Goal: Transaction & Acquisition: Purchase product/service

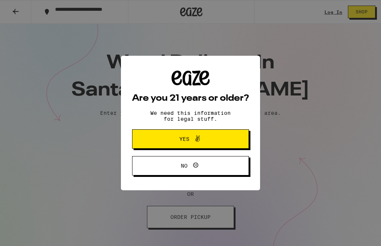
click at [207, 140] on span "Yes" at bounding box center [190, 139] width 56 height 10
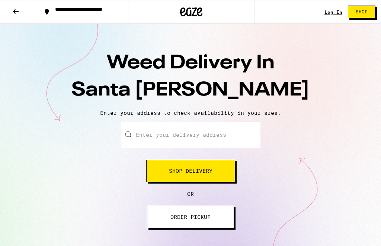
click at [143, 138] on input "Enter your delivery address" at bounding box center [190, 135] width 139 height 26
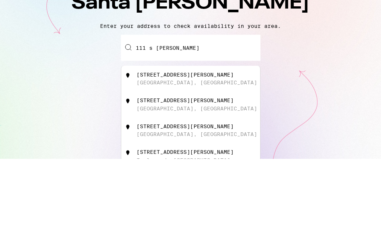
click at [164, 167] on div "Burbank, CA" at bounding box center [196, 170] width 120 height 6
type input "111 South Myers Street, Burbank, CA"
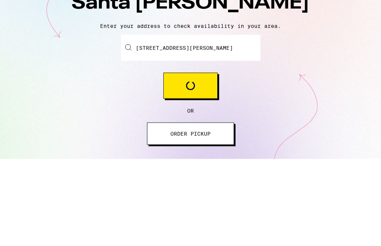
scroll to position [87, 0]
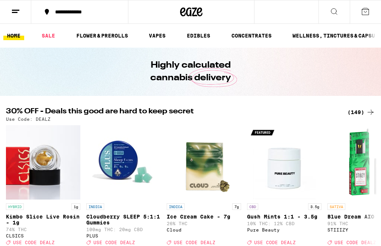
click at [160, 37] on link "VAPES" at bounding box center [157, 35] width 24 height 9
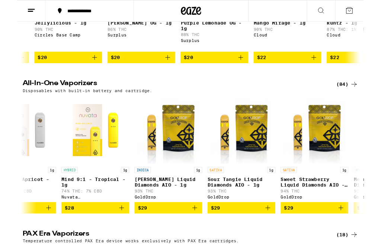
scroll to position [0, 841]
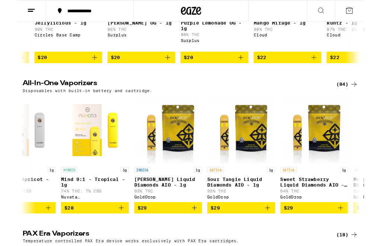
click at [200, 235] on button "$29" at bounding box center [166, 228] width 74 height 13
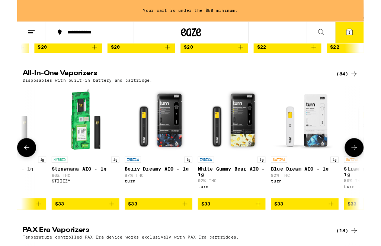
scroll to position [223, 0]
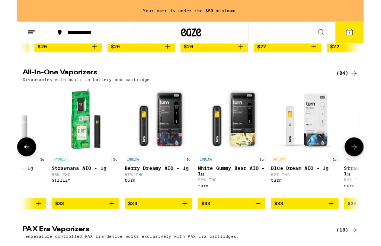
click at [269, 228] on icon "Add to bag" at bounding box center [264, 223] width 9 height 9
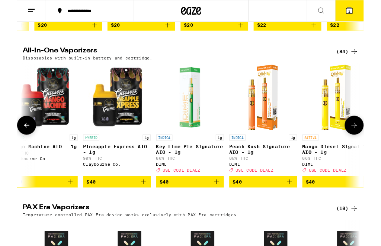
scroll to position [0, 5791]
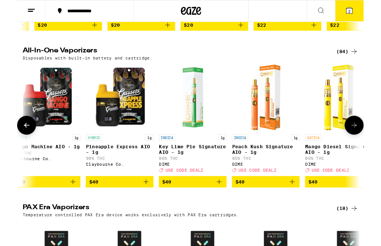
click at [229, 206] on button "$40" at bounding box center [193, 200] width 74 height 13
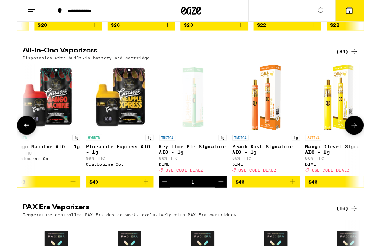
click at [307, 206] on button "$40" at bounding box center [273, 200] width 74 height 13
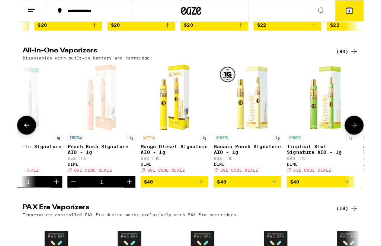
scroll to position [0, 5972]
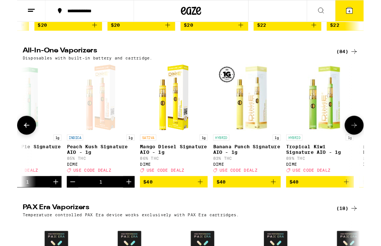
click at [287, 206] on button "$40" at bounding box center [252, 200] width 74 height 13
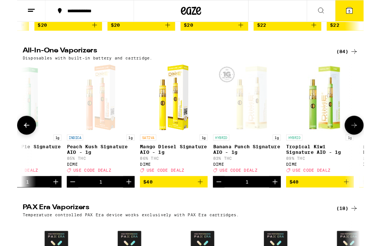
click at [366, 206] on button "$40" at bounding box center [332, 200] width 74 height 13
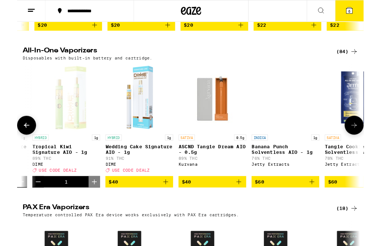
scroll to position [0, 6251]
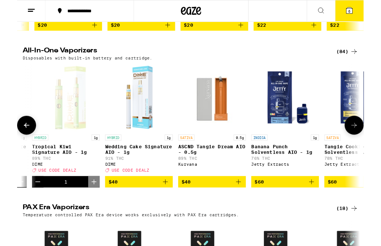
click at [170, 206] on button "$40" at bounding box center [134, 200] width 74 height 13
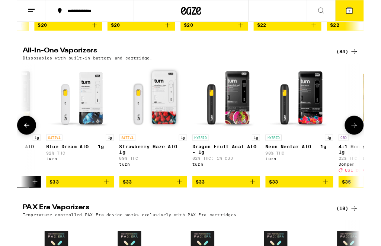
scroll to position [0, 3908]
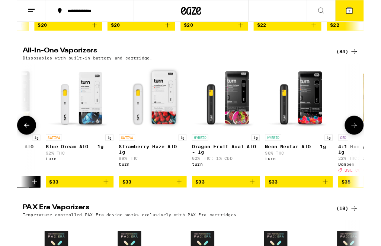
click at [342, 204] on icon "Add to bag" at bounding box center [338, 199] width 9 height 9
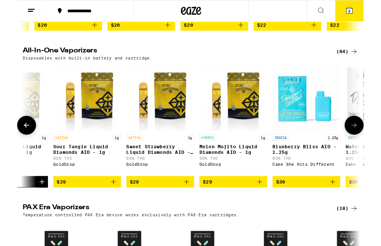
scroll to position [0, 1011]
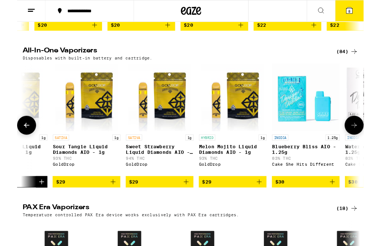
click at [268, 204] on icon "Add to bag" at bounding box center [265, 199] width 9 height 9
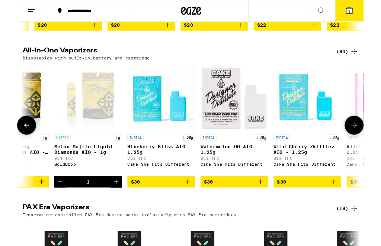
scroll to position [0, 1170]
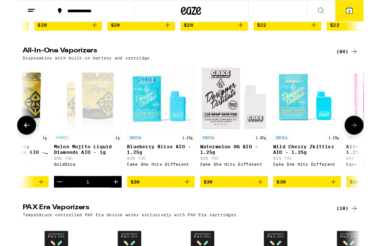
click at [273, 206] on button "$30" at bounding box center [238, 200] width 74 height 13
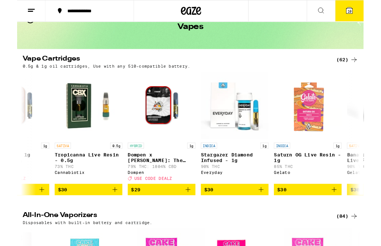
scroll to position [0, 1410]
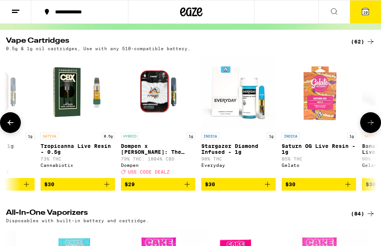
scroll to position [0, 1137]
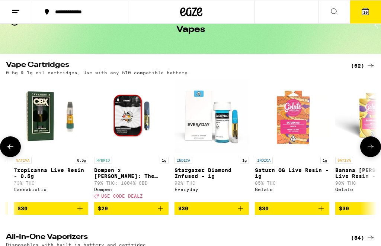
scroll to position [0, 1439]
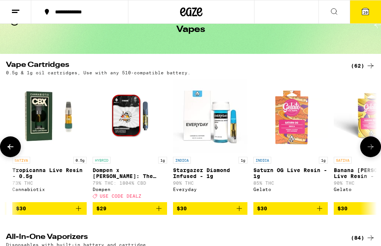
click at [241, 213] on icon "Add to bag" at bounding box center [239, 208] width 9 height 9
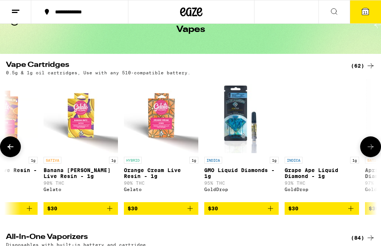
scroll to position [0, 1729]
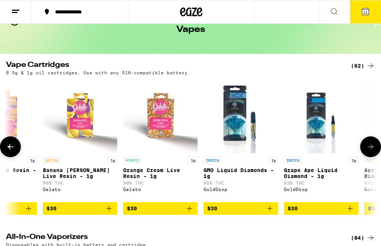
click at [274, 214] on button "$30" at bounding box center [240, 208] width 74 height 13
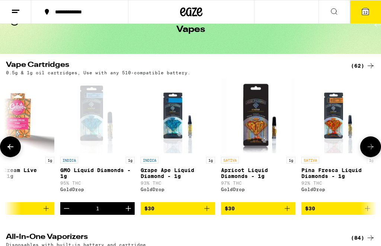
scroll to position [0, 1873]
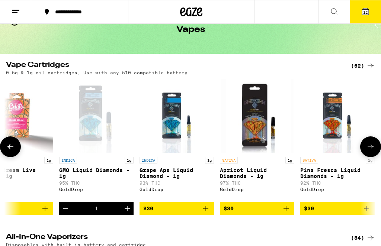
click at [211, 215] on button "$30" at bounding box center [176, 208] width 74 height 13
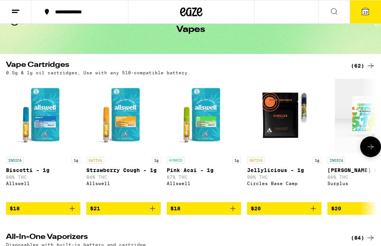
scroll to position [0, 0]
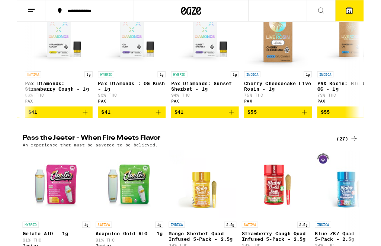
scroll to position [0, 632]
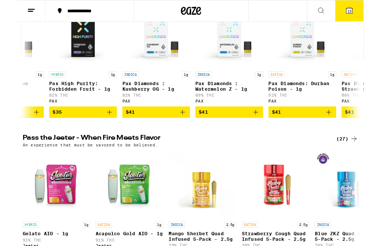
click at [270, 157] on h2 "Pass the Jeeter - When Fire Meets Flavor" at bounding box center [172, 152] width 332 height 9
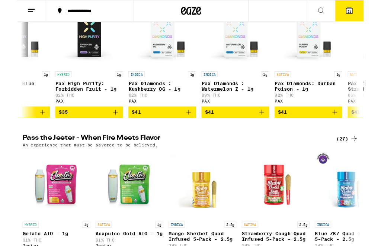
scroll to position [0, 285]
click at [272, 128] on icon "Add to bag" at bounding box center [269, 123] width 9 height 9
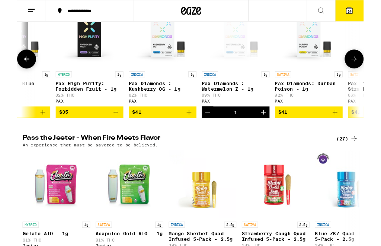
click at [192, 128] on icon "Add to bag" at bounding box center [188, 123] width 9 height 9
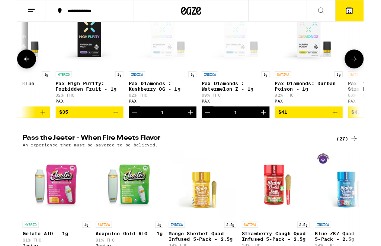
click at [367, 12] on span "15" at bounding box center [365, 12] width 4 height 4
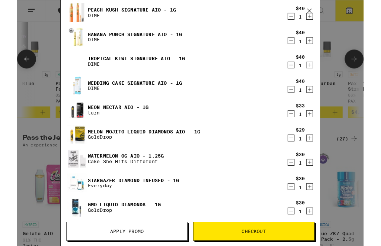
scroll to position [102, 0]
click at [304, 178] on icon "Decrement" at bounding box center [301, 178] width 7 height 9
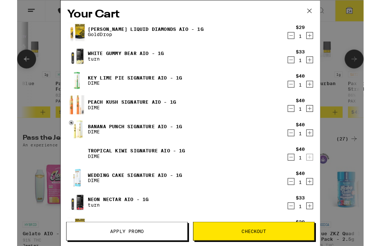
scroll to position [0, 0]
click at [364, 80] on div "Your Cart King Louis Liquid Diamonds AIO - 1g GoldDrop $29 1 White Gummy Bear A…" at bounding box center [190, 135] width 381 height 271
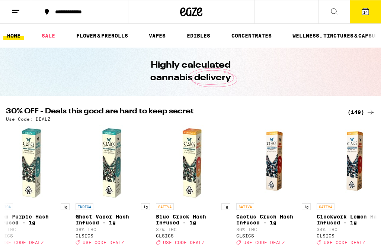
click at [55, 32] on link "SALE" at bounding box center [48, 35] width 21 height 9
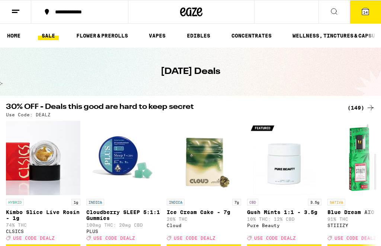
click at [371, 13] on button "14" at bounding box center [364, 11] width 31 height 23
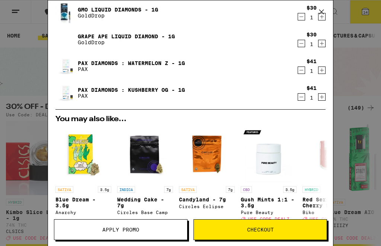
click at [133, 227] on span "Apply Promo" at bounding box center [120, 229] width 37 height 5
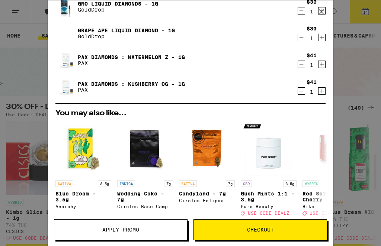
scroll to position [297, 0]
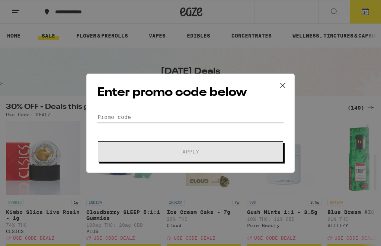
click at [106, 117] on input "Promo Code" at bounding box center [190, 116] width 187 height 11
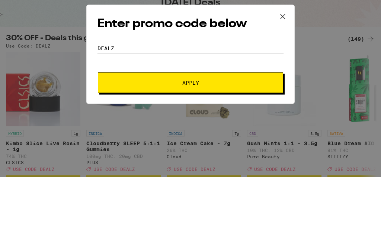
scroll to position [69, 0]
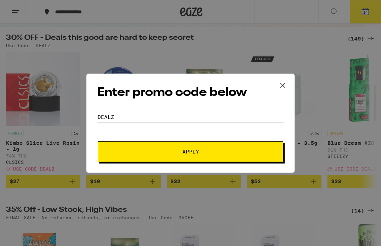
type input "Dealz"
click at [209, 154] on span "Apply" at bounding box center [190, 151] width 134 height 5
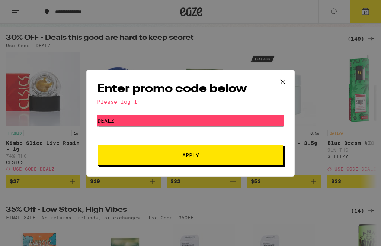
scroll to position [0, 0]
click at [324, 95] on div "Enter promo code below Please log in Promo Code Dealz Apply" at bounding box center [190, 123] width 381 height 246
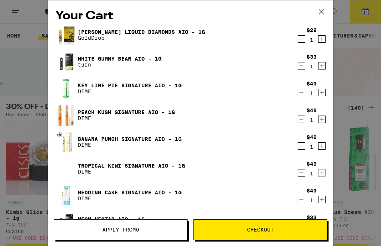
click at [280, 231] on span "Checkout" at bounding box center [260, 229] width 133 height 5
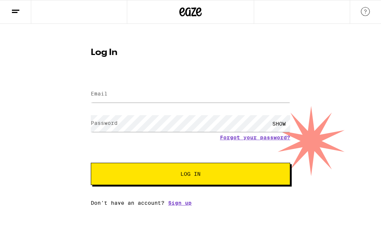
click at [111, 51] on h1 "Log In" at bounding box center [190, 52] width 199 height 9
click at [105, 95] on label "Email" at bounding box center [99, 94] width 17 height 6
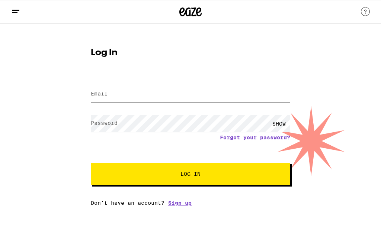
type input "maracay76@aol.com"
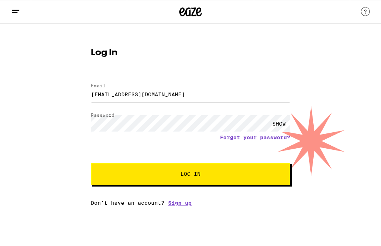
click at [190, 175] on button "Log In" at bounding box center [190, 174] width 199 height 22
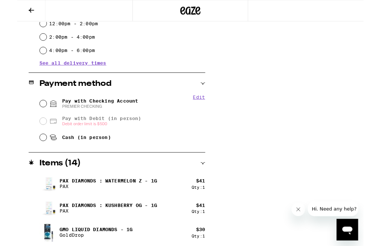
scroll to position [255, 0]
click at [35, 113] on icon at bounding box center [39, 113] width 9 height 9
click at [32, 113] on input "Pay with Checking Account PREMIER CHECKING" at bounding box center [28, 113] width 7 height 7
radio input "true"
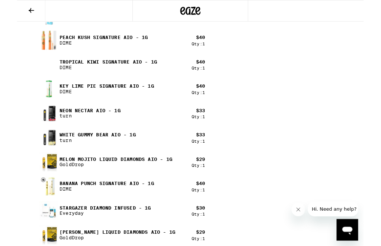
scroll to position [576, 0]
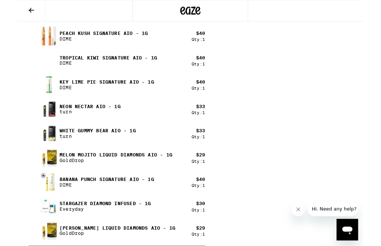
click at [157, 170] on p "Melon Mojito Liquid Diamonds AIO - 1g" at bounding box center [109, 171] width 124 height 6
click at [20, 8] on icon at bounding box center [15, 11] width 9 height 9
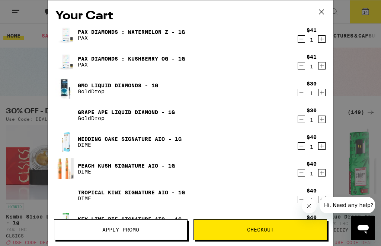
click at [303, 124] on icon "Decrement" at bounding box center [301, 119] width 7 height 9
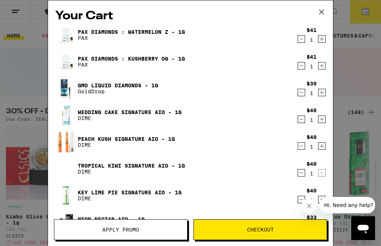
click at [304, 95] on button "Decrement" at bounding box center [300, 92] width 7 height 7
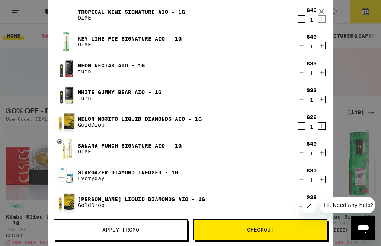
scroll to position [127, 0]
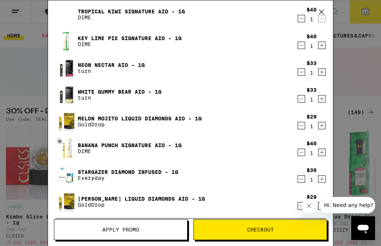
click at [304, 74] on icon "Decrement" at bounding box center [301, 72] width 7 height 9
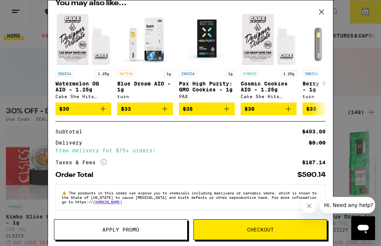
scroll to position [333, 0]
click at [286, 203] on p "⚠️ The products in this order can expose you to chemicals including marijuana o…" at bounding box center [190, 197] width 257 height 13
click at [353, 86] on div "Your Cart Pax Diamonds : Watermelon Z - 1g PAX $41 1 Pax Diamonds : Kushberry O…" at bounding box center [190, 123] width 381 height 246
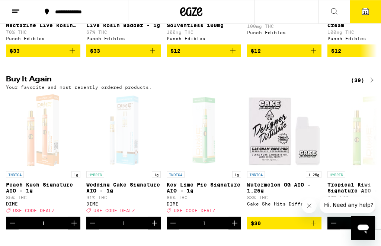
scroll to position [524, 0]
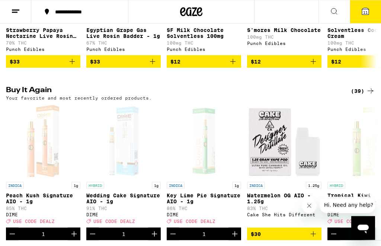
click at [365, 13] on span "11" at bounding box center [365, 12] width 4 height 4
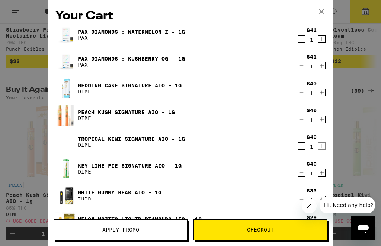
click at [160, 238] on button "Apply Promo" at bounding box center [120, 229] width 133 height 21
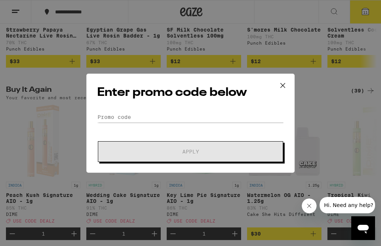
click at [165, 229] on div "Enter promo code below Promo Code Apply" at bounding box center [190, 123] width 381 height 246
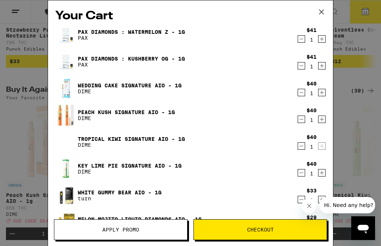
click at [148, 228] on span "Apply Promo" at bounding box center [120, 229] width 133 height 5
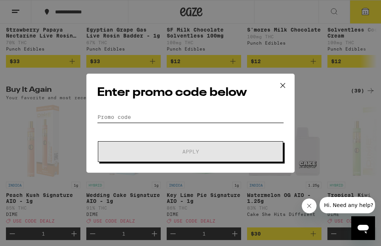
click at [109, 118] on input "Promo Code" at bounding box center [190, 116] width 187 height 11
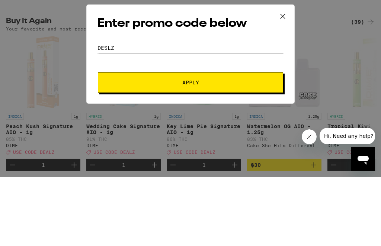
click at [206, 149] on span "Apply" at bounding box center [190, 151] width 134 height 5
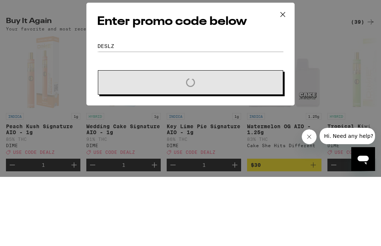
scroll to position [594, 0]
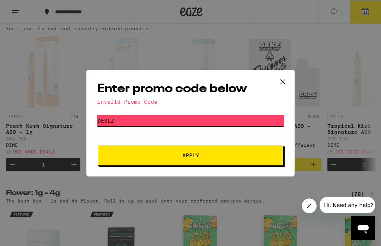
click at [120, 120] on input "Deslz" at bounding box center [190, 120] width 187 height 11
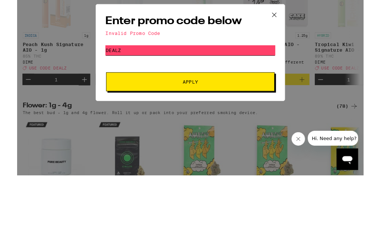
type input "Dealz"
click at [202, 165] on span "Apply" at bounding box center [190, 167] width 134 height 5
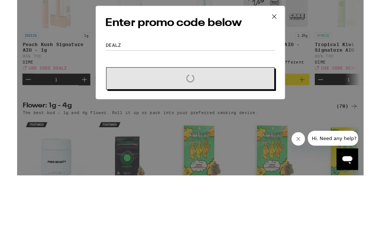
scroll to position [671, 0]
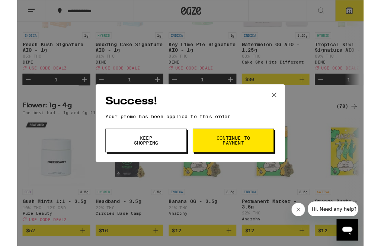
click at [259, 156] on button "Continue to payment" at bounding box center [237, 155] width 89 height 26
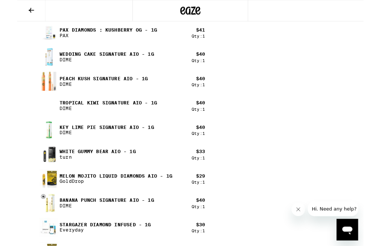
scroll to position [495, 0]
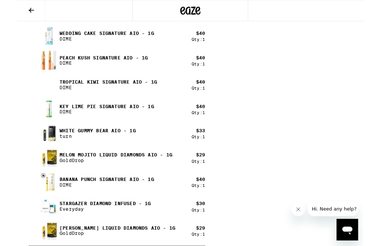
click at [100, 142] on p "White Gummy Bear AIO - 1g" at bounding box center [89, 144] width 84 height 6
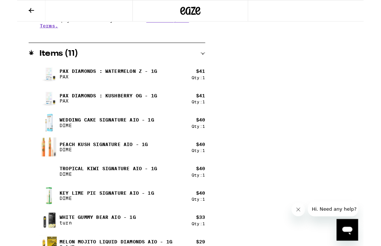
scroll to position [401, 0]
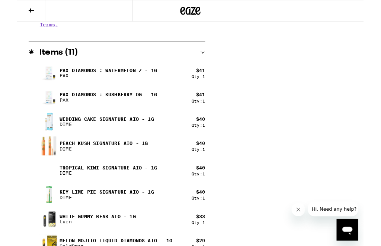
click at [19, 8] on icon at bounding box center [15, 11] width 9 height 9
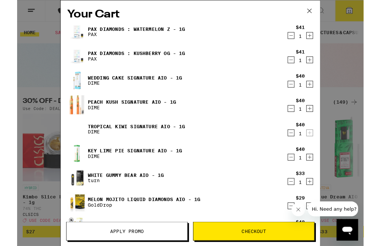
click at [303, 67] on icon "Decrement" at bounding box center [301, 65] width 7 height 9
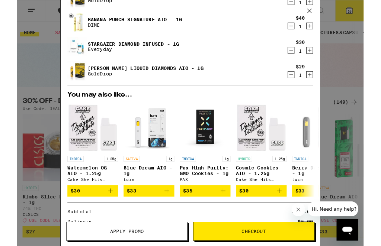
scroll to position [198, 0]
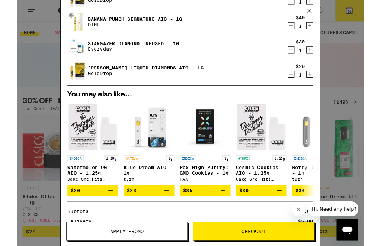
click at [232, 214] on button "$35" at bounding box center [207, 209] width 56 height 13
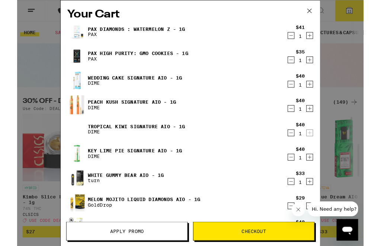
scroll to position [0, 0]
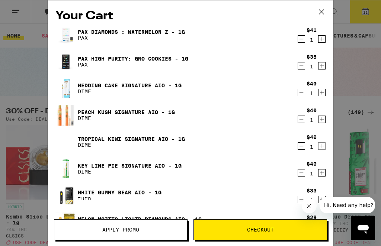
click at [304, 39] on icon "Decrement" at bounding box center [301, 39] width 7 height 9
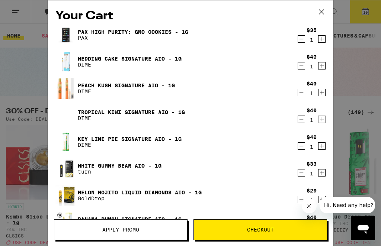
click at [160, 229] on span "Apply Promo" at bounding box center [120, 229] width 133 height 5
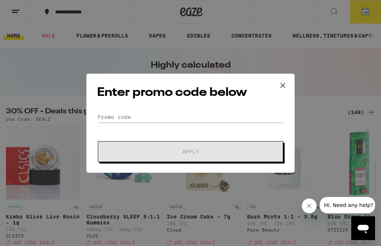
click at [287, 84] on icon at bounding box center [282, 85] width 11 height 11
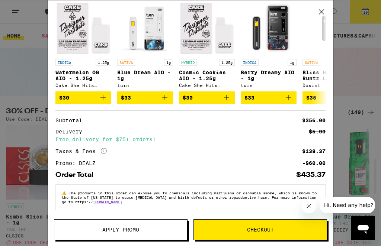
scroll to position [318, 0]
click at [151, 228] on span "Apply Promo" at bounding box center [120, 229] width 133 height 5
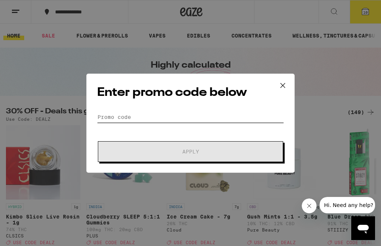
click at [107, 119] on input "Promo Code" at bounding box center [190, 116] width 187 height 11
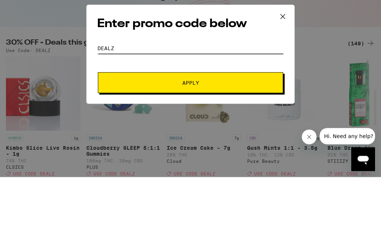
type input "Dealz"
click at [209, 149] on span "Apply" at bounding box center [190, 151] width 134 height 5
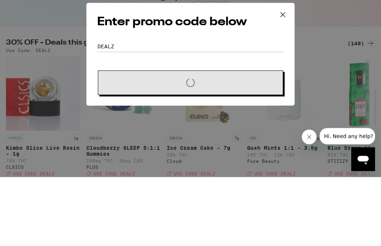
scroll to position [69, 0]
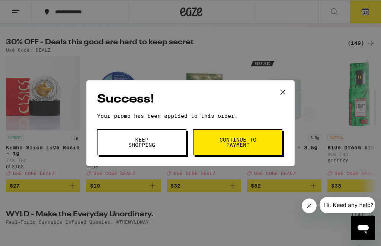
click at [249, 143] on span "Continue to payment" at bounding box center [238, 142] width 38 height 10
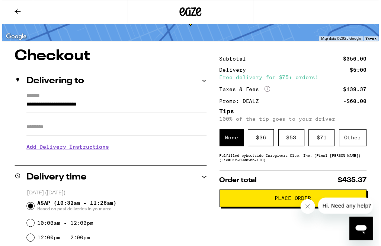
scroll to position [57, 0]
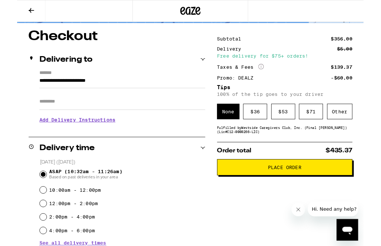
click at [304, 187] on span "Place Order" at bounding box center [293, 183] width 37 height 5
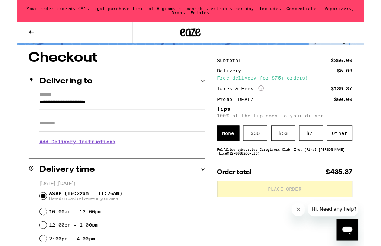
click at [291, 210] on span "Place Order" at bounding box center [293, 207] width 37 height 5
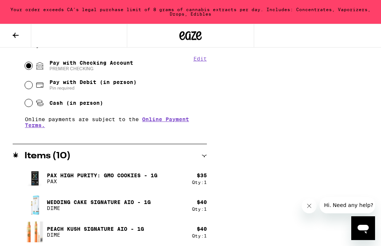
scroll to position [326, 0]
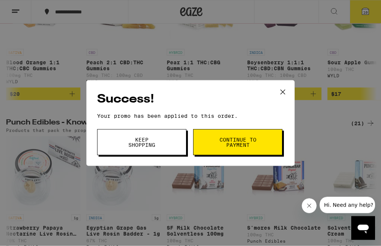
click at [164, 142] on button "Keep Shopping" at bounding box center [141, 142] width 89 height 26
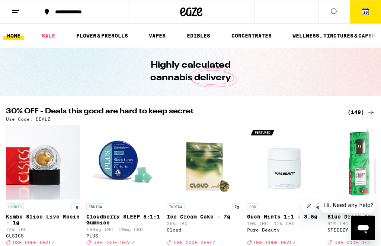
click at [367, 9] on icon at bounding box center [365, 11] width 7 height 7
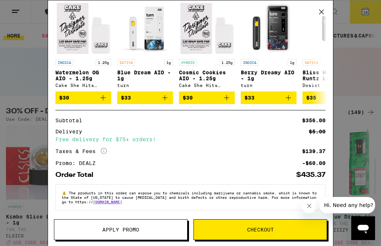
scroll to position [318, 0]
click at [272, 230] on span "Checkout" at bounding box center [260, 229] width 27 height 5
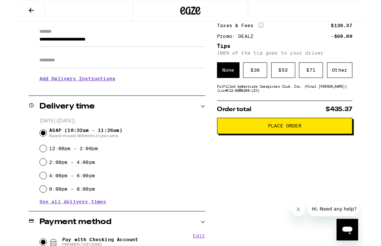
scroll to position [101, 0]
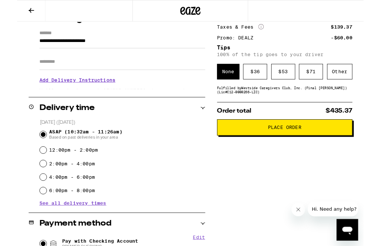
click at [304, 143] on span "Place Order" at bounding box center [293, 140] width 37 height 5
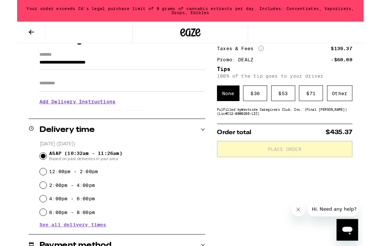
click at [267, 106] on div "$ 36" at bounding box center [261, 102] width 26 height 17
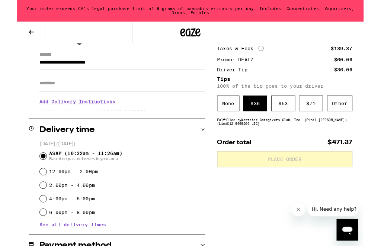
click at [237, 117] on div "None" at bounding box center [232, 113] width 25 height 17
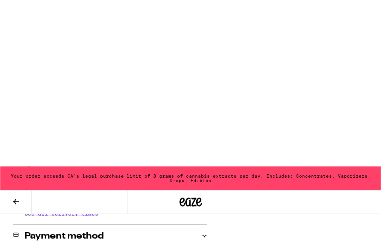
scroll to position [0, 0]
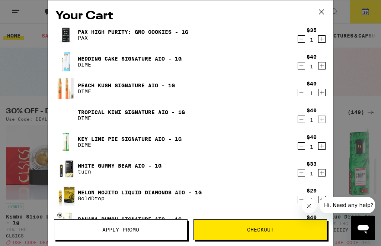
click at [304, 149] on icon "Decrement" at bounding box center [301, 146] width 7 height 9
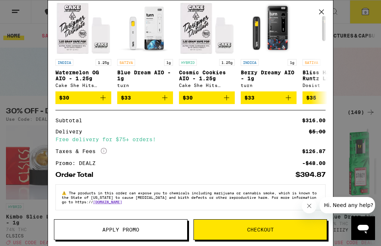
scroll to position [291, 0]
click at [131, 230] on span "Apply Promo" at bounding box center [120, 229] width 37 height 5
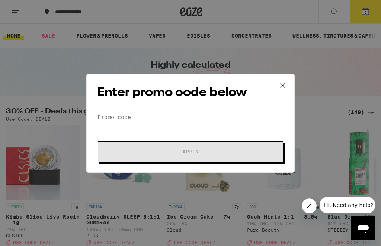
click at [104, 113] on input "Promo Code" at bounding box center [190, 116] width 187 height 11
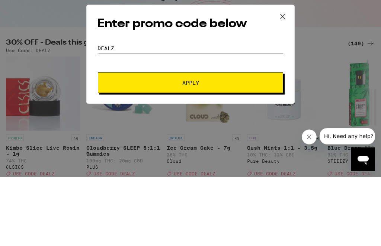
type input "Dealz"
click at [206, 149] on span "Apply" at bounding box center [190, 151] width 134 height 5
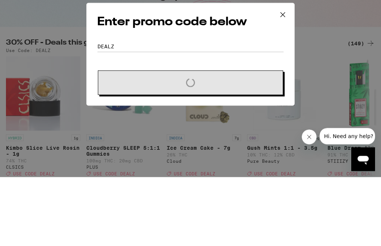
scroll to position [69, 0]
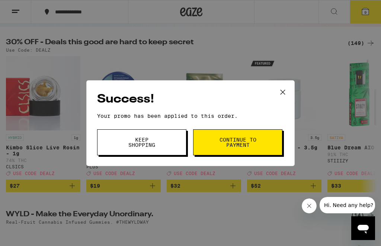
click at [256, 141] on span "Continue to payment" at bounding box center [238, 142] width 38 height 10
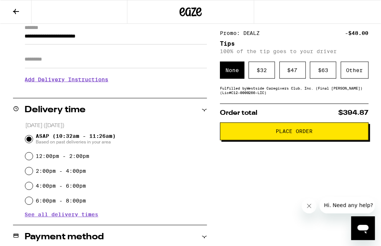
scroll to position [111, 0]
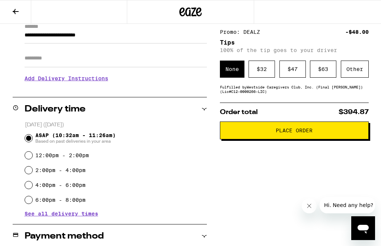
click at [262, 73] on div "$ 32" at bounding box center [261, 69] width 26 height 17
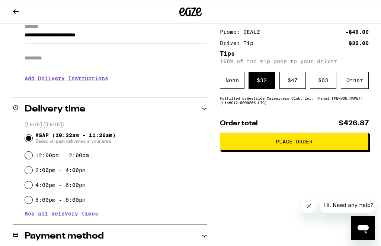
click at [300, 144] on span "Place Order" at bounding box center [293, 141] width 37 height 5
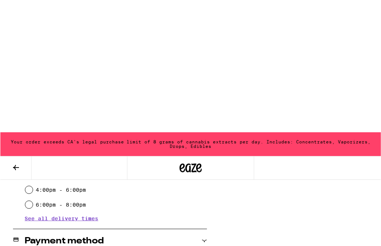
scroll to position [0, 0]
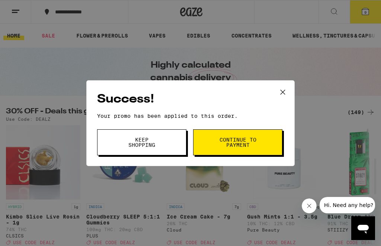
click at [284, 89] on icon at bounding box center [282, 92] width 11 height 11
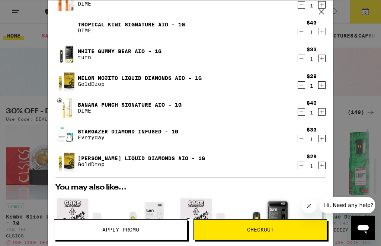
scroll to position [88, 0]
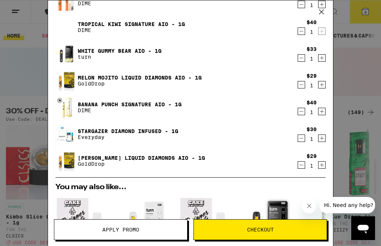
click at [303, 113] on icon "Decrement" at bounding box center [301, 111] width 7 height 9
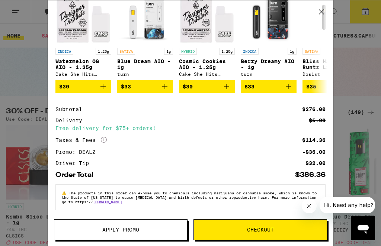
scroll to position [275, 0]
click at [146, 230] on span "Apply Promo" at bounding box center [120, 229] width 133 height 5
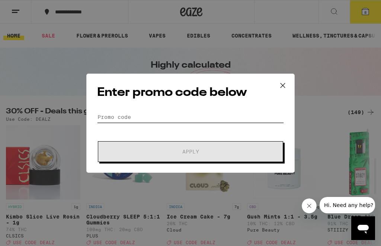
click at [109, 116] on input "Promo Code" at bounding box center [190, 116] width 187 height 11
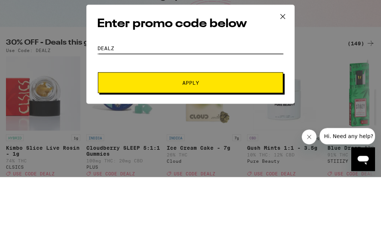
type input "Dealz"
click at [205, 149] on span "Apply" at bounding box center [190, 151] width 134 height 5
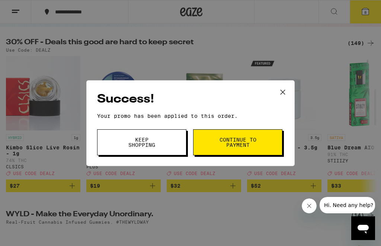
click at [287, 91] on icon at bounding box center [282, 92] width 11 height 11
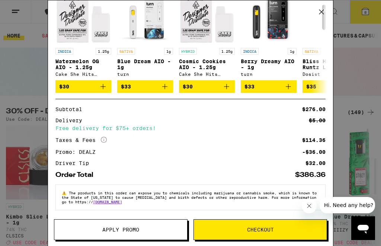
scroll to position [275, 0]
click at [266, 229] on span "Checkout" at bounding box center [260, 229] width 27 height 5
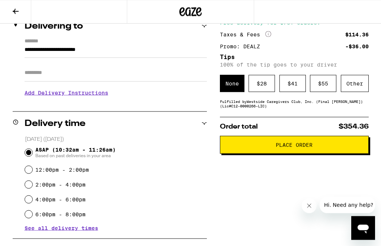
scroll to position [79, 0]
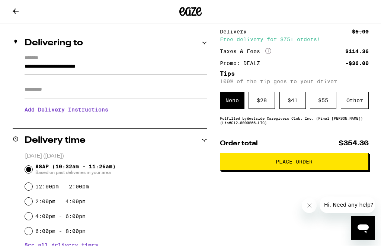
click at [269, 104] on div "$ 28" at bounding box center [261, 100] width 26 height 17
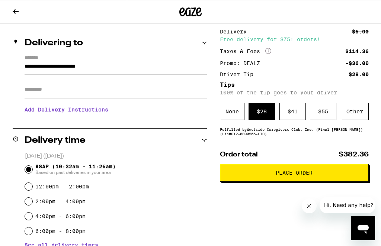
click at [302, 175] on span "Place Order" at bounding box center [293, 172] width 37 height 5
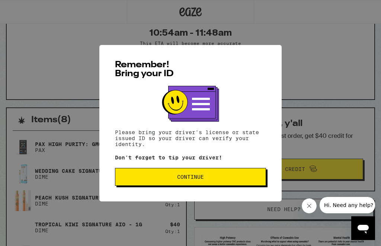
scroll to position [0, 0]
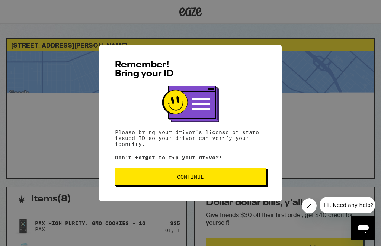
click at [210, 180] on span "Continue" at bounding box center [190, 176] width 138 height 5
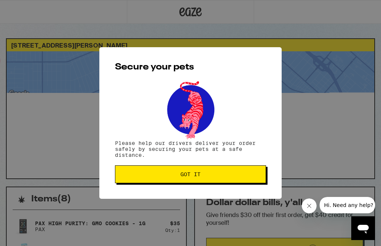
click at [212, 175] on span "Got it" at bounding box center [190, 174] width 138 height 5
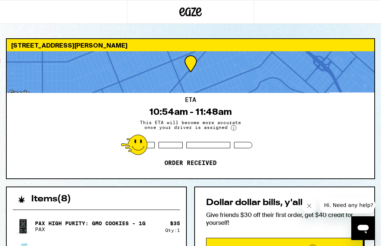
scroll to position [0, 0]
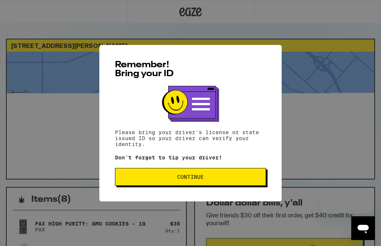
click at [204, 180] on span "Continue" at bounding box center [190, 176] width 138 height 5
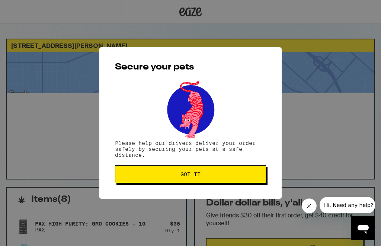
click at [207, 179] on button "Got it" at bounding box center [190, 174] width 151 height 18
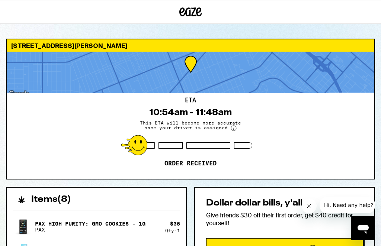
click at [252, 244] on span "Earn Eaze Credit" at bounding box center [284, 249] width 146 height 10
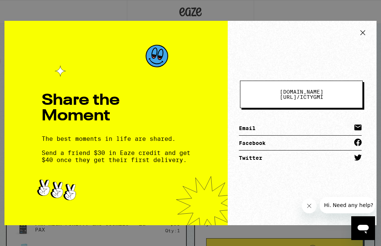
click at [362, 35] on button at bounding box center [363, 34] width 16 height 14
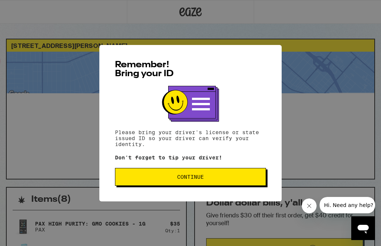
click at [201, 180] on span "Continue" at bounding box center [190, 176] width 27 height 5
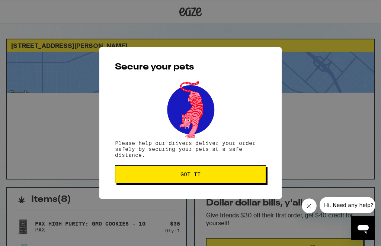
click at [193, 180] on button "Got it" at bounding box center [190, 174] width 151 height 18
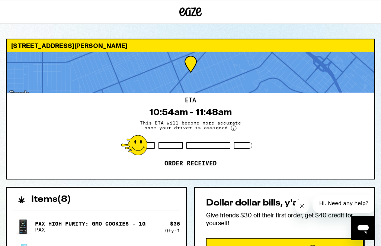
scroll to position [40, 0]
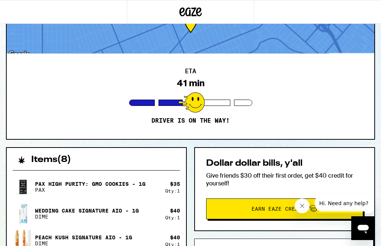
click at [303, 206] on icon "Close message from company" at bounding box center [301, 206] width 6 height 6
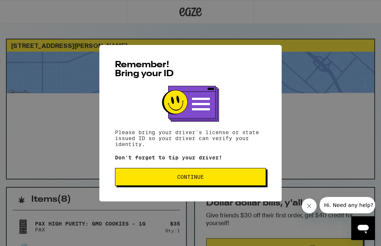
click at [237, 179] on span "Continue" at bounding box center [190, 176] width 138 height 5
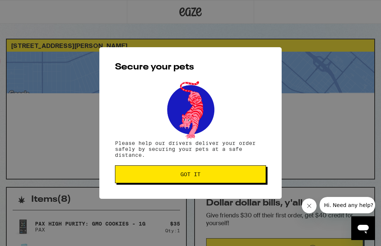
click at [235, 174] on span "Got it" at bounding box center [190, 174] width 138 height 5
